Goal: Check status: Check status

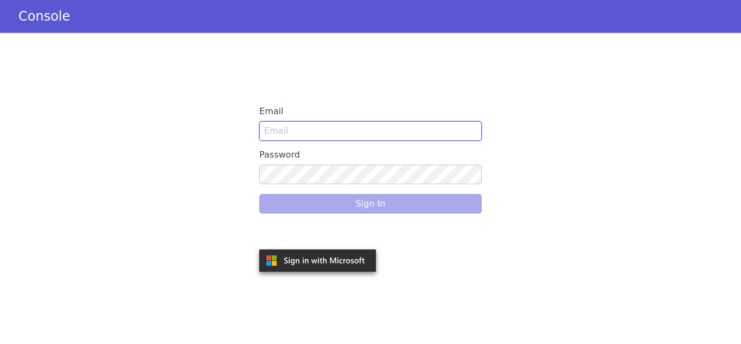
click at [283, 124] on input "Email" at bounding box center [370, 131] width 223 height 20
type input "snehal.gidh@idfcfirstbank.com"
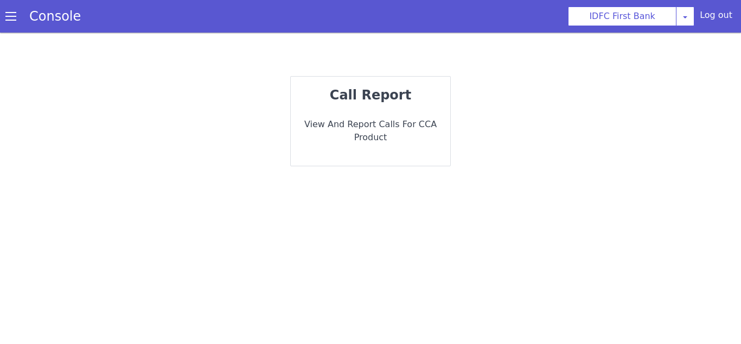
click at [354, 147] on div "call report View and report calls for CCA Product" at bounding box center [371, 121] width 160 height 89
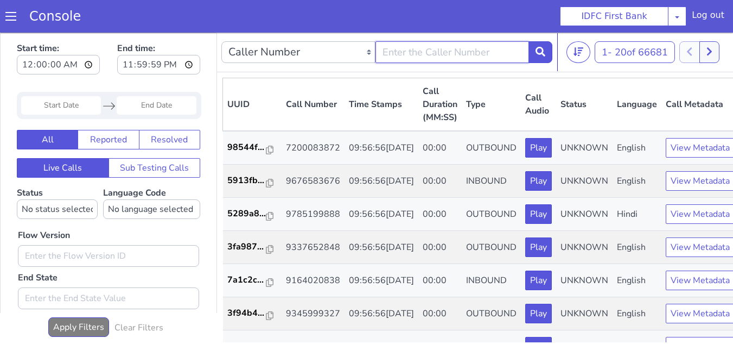
click at [432, 58] on input "text" at bounding box center [453, 52] width 154 height 22
paste input "9324044506"
type input "9324044506"
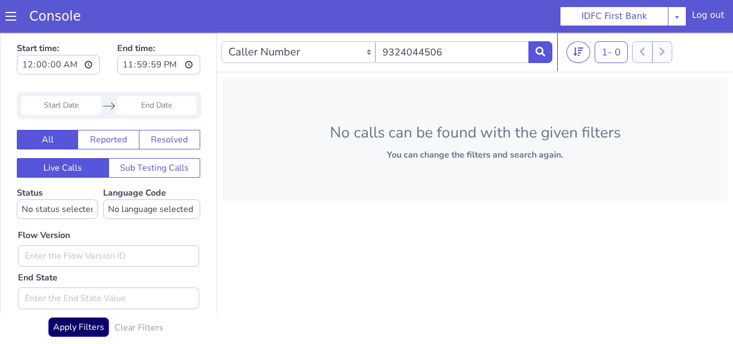
click at [55, 107] on input "Start Date" at bounding box center [61, 105] width 80 height 18
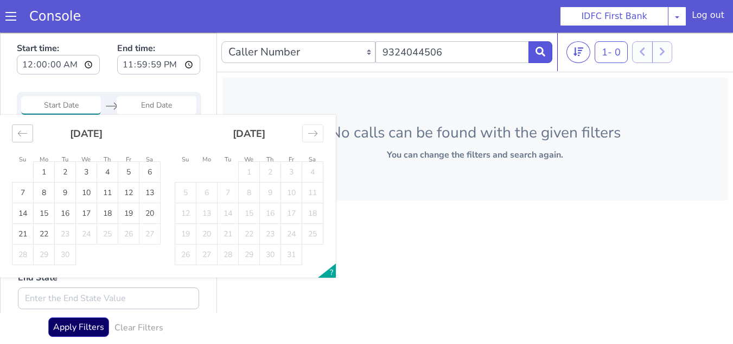
click at [30, 128] on div "Move backward to switch to the previous month." at bounding box center [22, 133] width 21 height 18
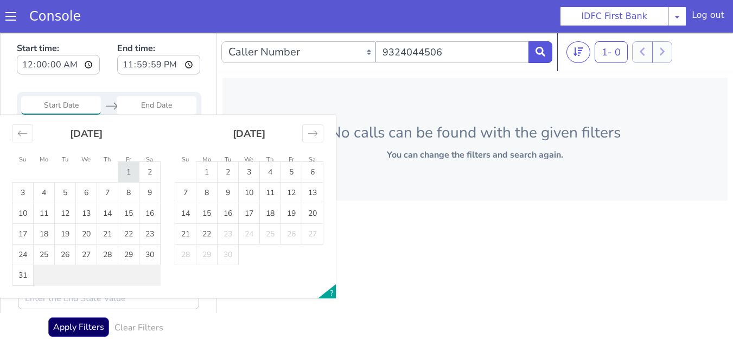
click at [119, 176] on td "1" at bounding box center [128, 172] width 21 height 21
type input "[DATE]"
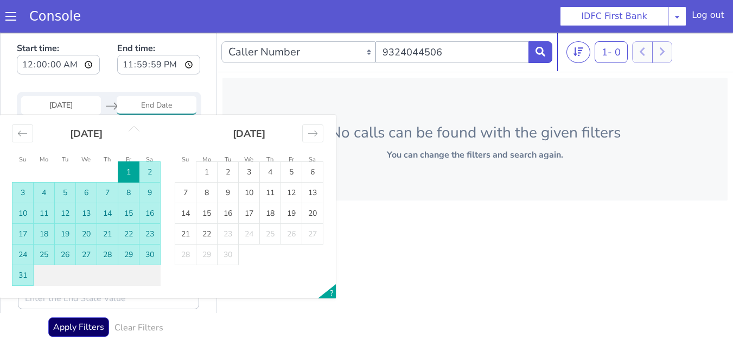
click at [25, 267] on td "31" at bounding box center [22, 275] width 21 height 21
type input "[DATE]"
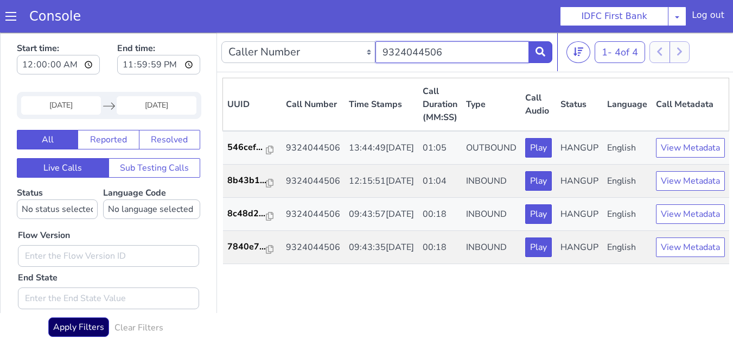
click at [448, 57] on input "9324044506" at bounding box center [453, 52] width 154 height 22
paste input "9873587335"
type input "9873587335"
